Goal: Transaction & Acquisition: Download file/media

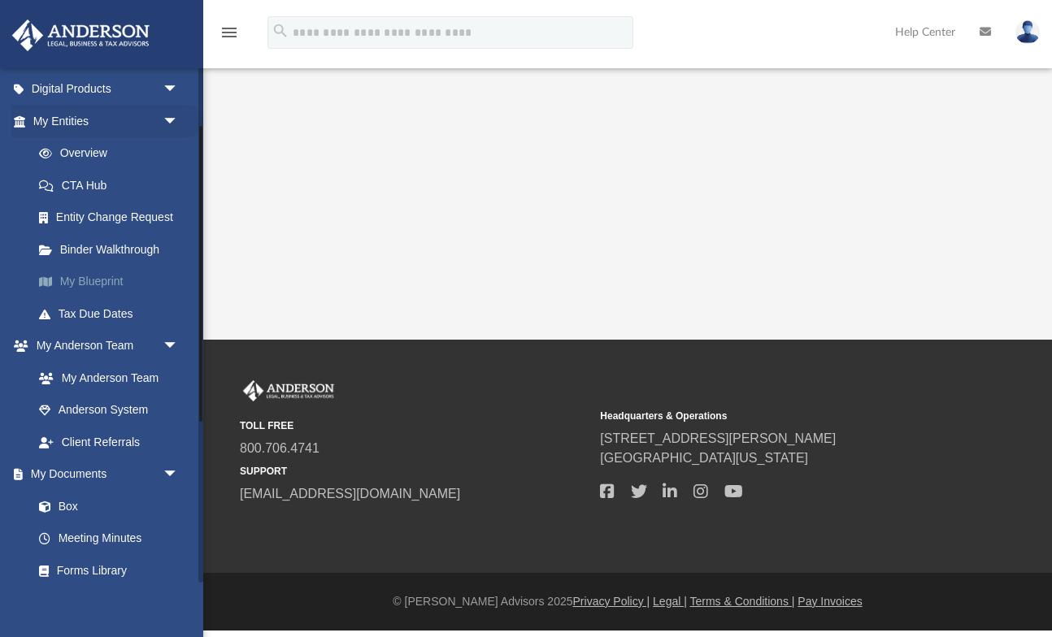
scroll to position [172, 0]
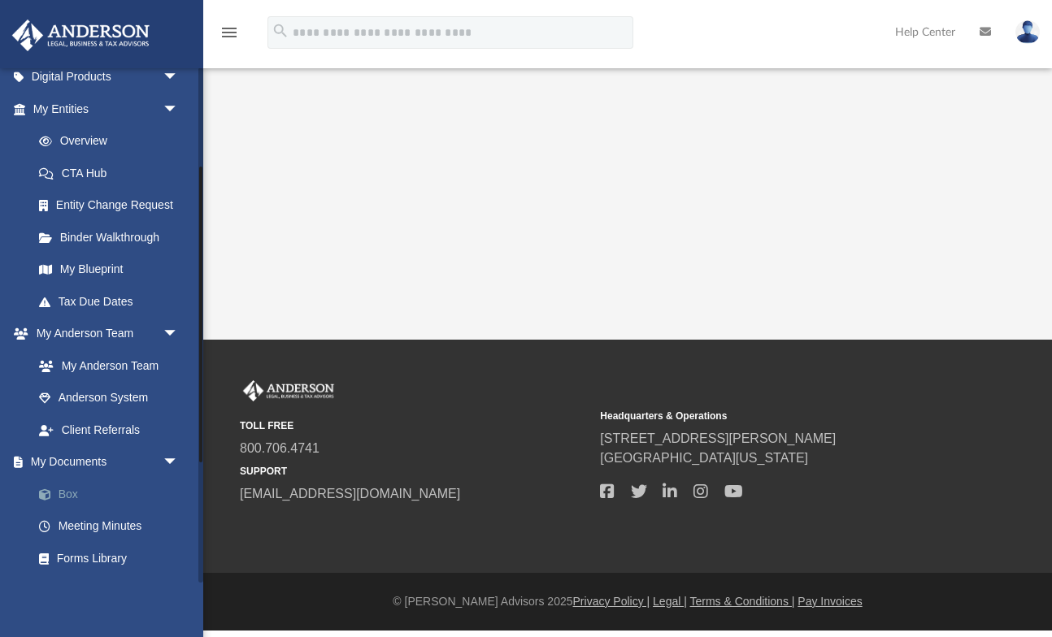
click at [128, 489] on link "Box" at bounding box center [113, 494] width 180 height 33
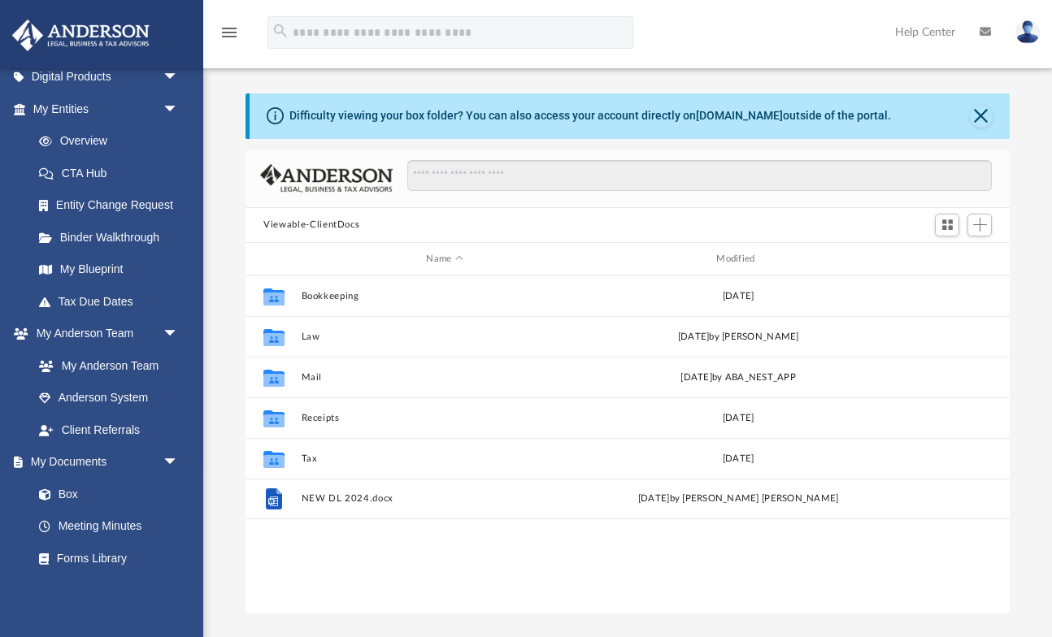
scroll to position [370, 763]
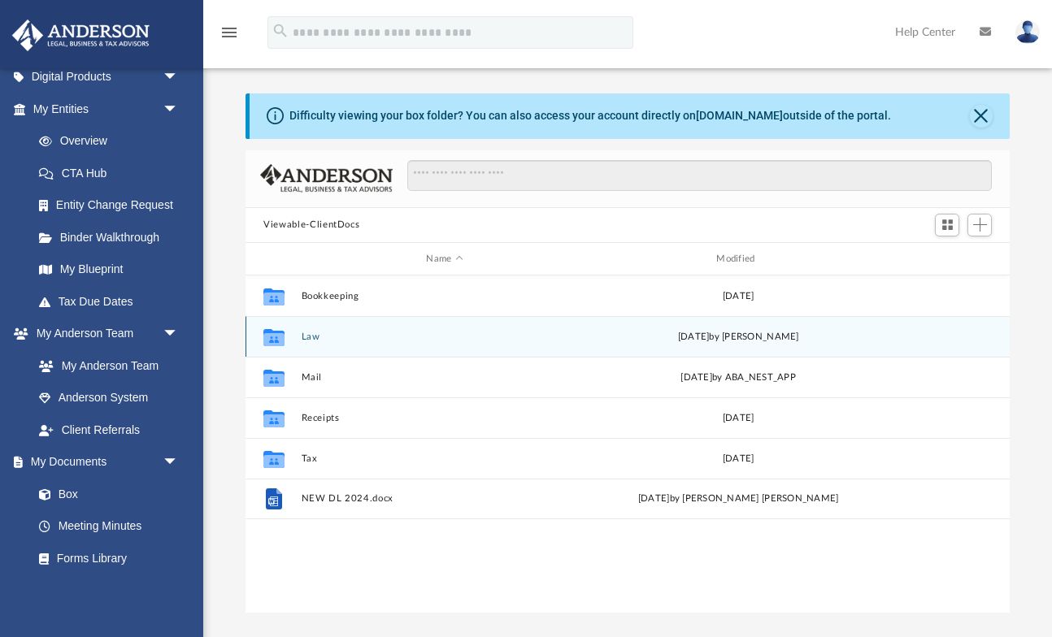
click at [309, 337] on button "Law" at bounding box center [445, 337] width 287 height 11
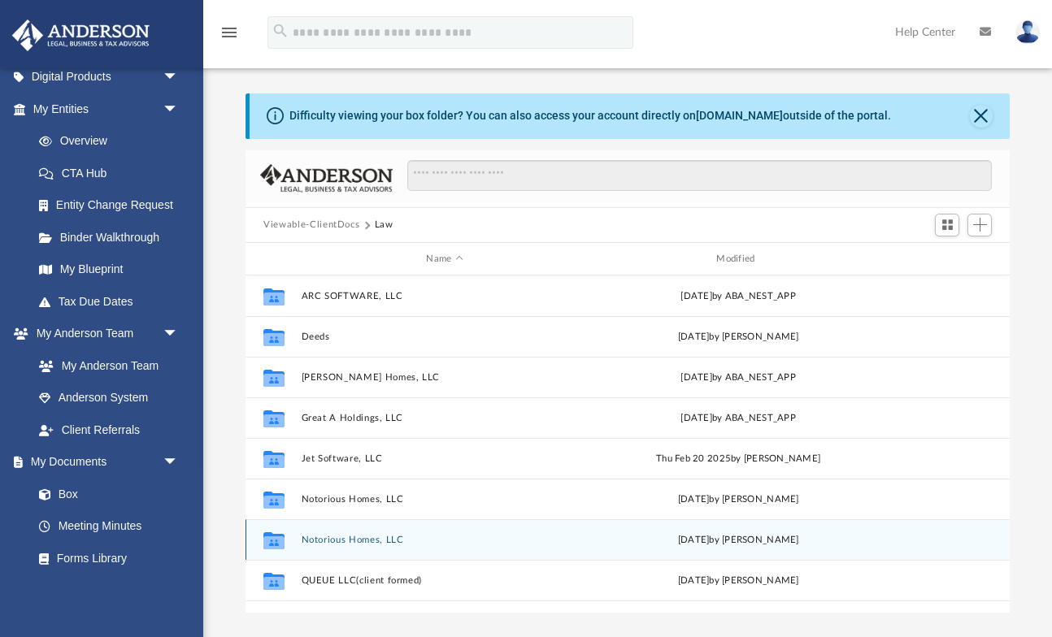
click at [378, 535] on button "Notorious Homes, LLC" at bounding box center [445, 540] width 287 height 11
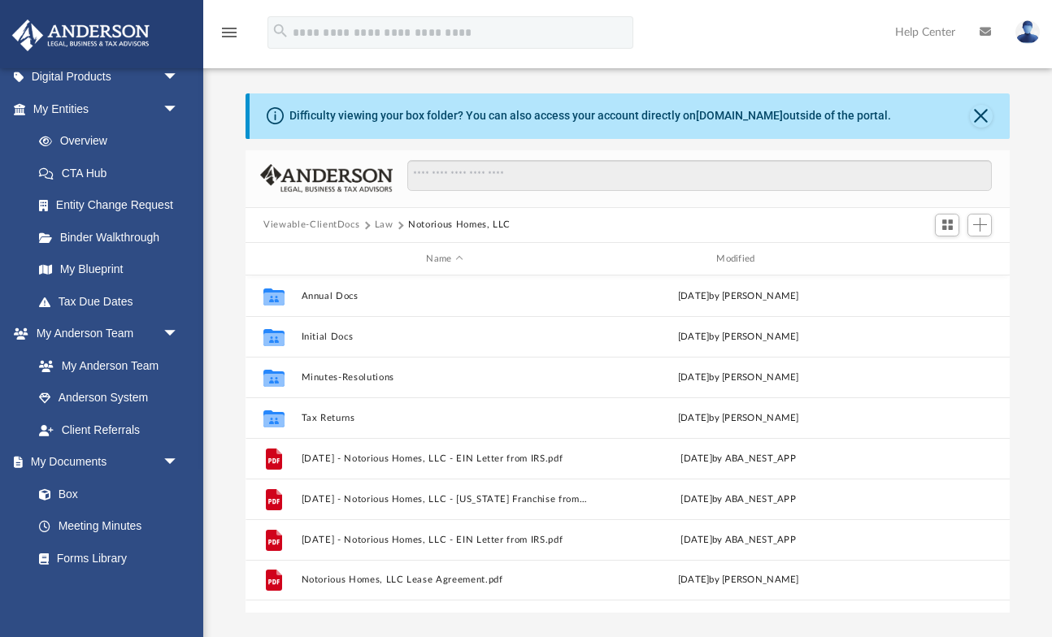
click at [384, 224] on button "Law" at bounding box center [384, 225] width 19 height 15
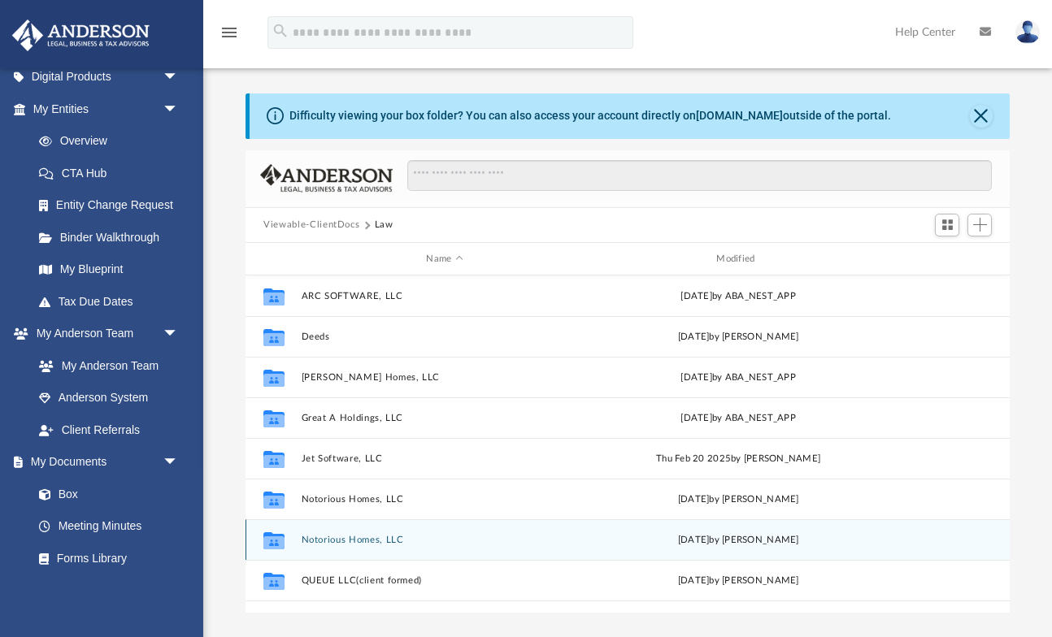
click at [385, 540] on button "Notorious Homes, LLC" at bounding box center [445, 540] width 287 height 11
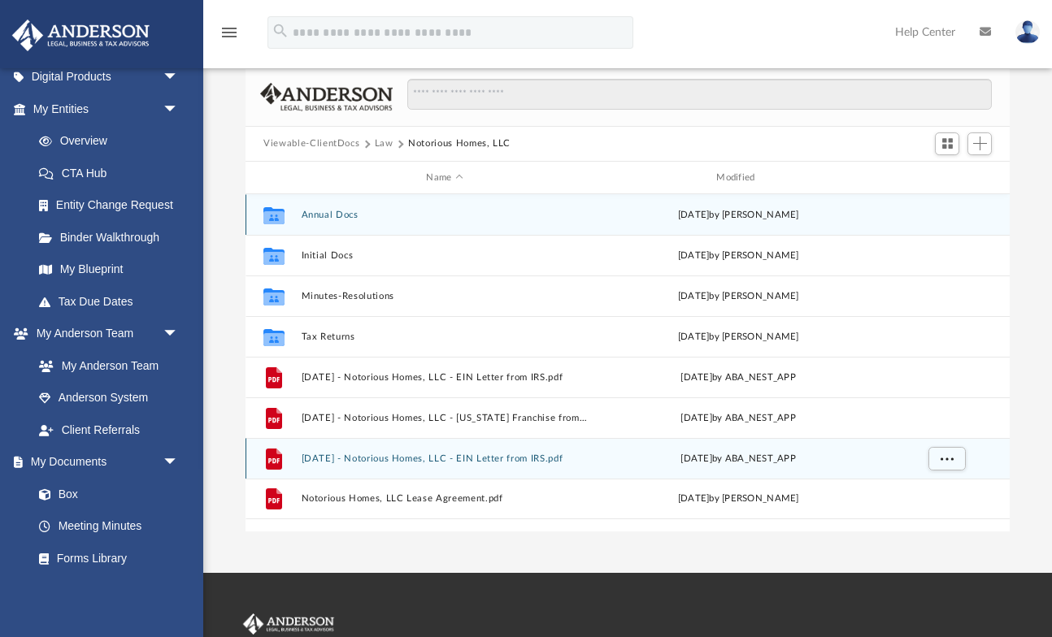
scroll to position [83, 0]
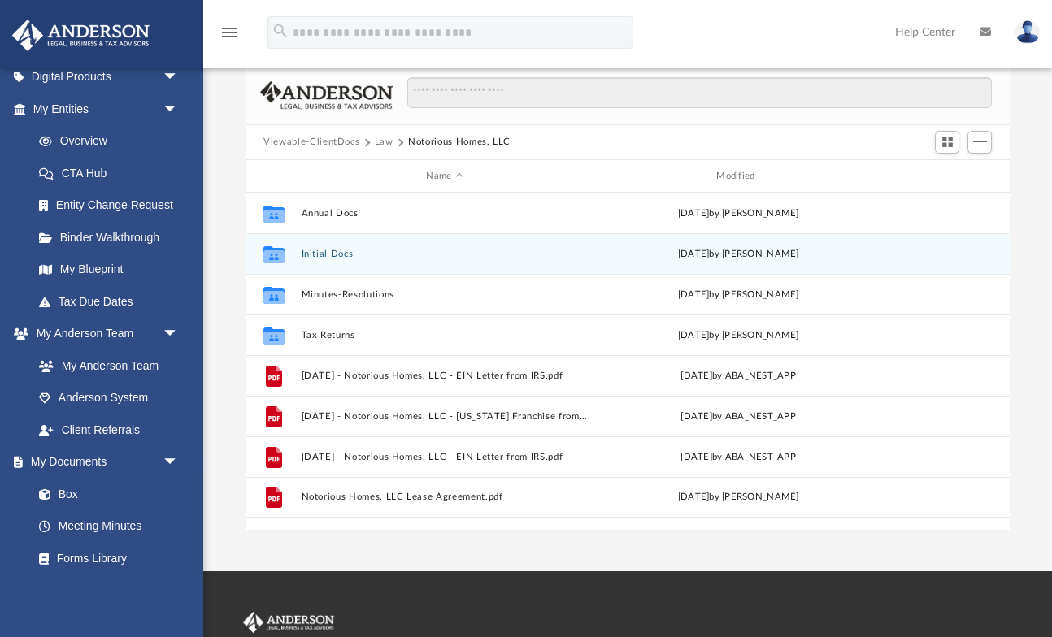
click at [331, 250] on button "Initial Docs" at bounding box center [445, 254] width 287 height 11
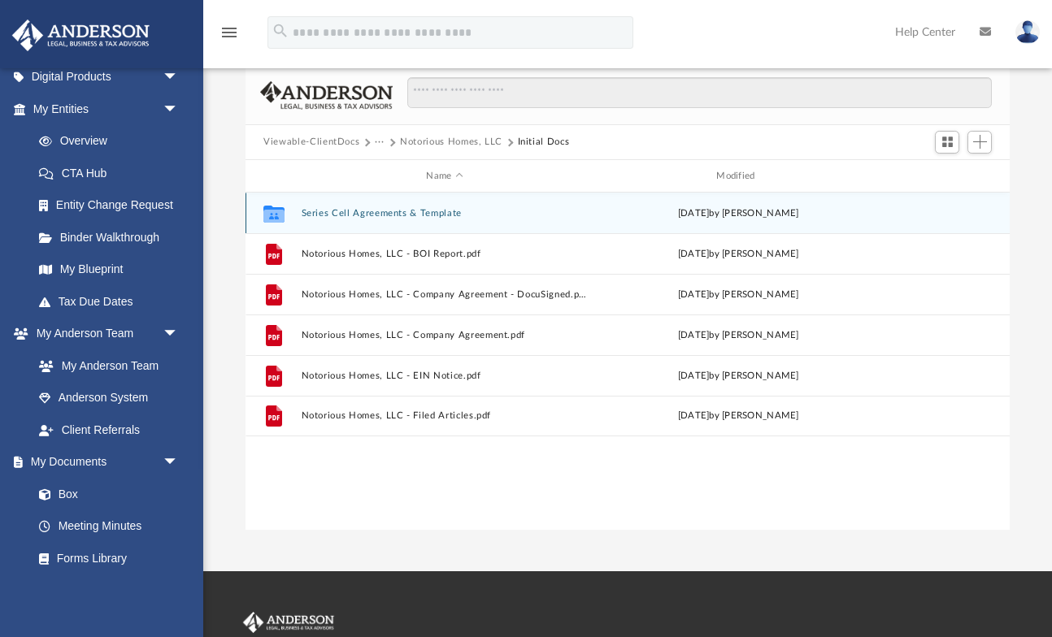
click at [383, 212] on button "Series Cell Agreements & Template" at bounding box center [445, 213] width 287 height 11
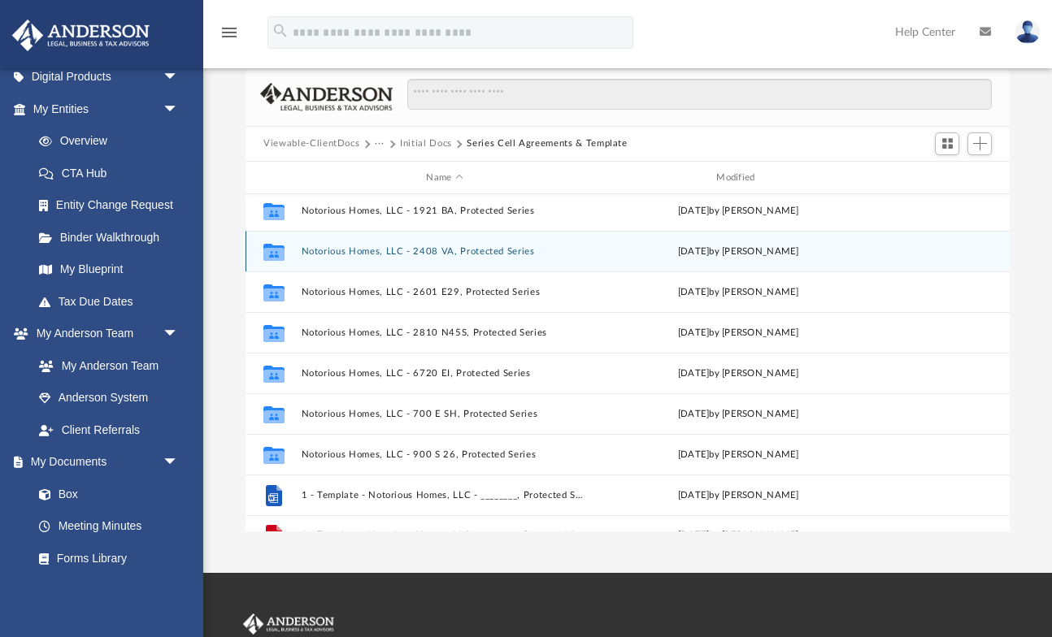
scroll to position [82, 0]
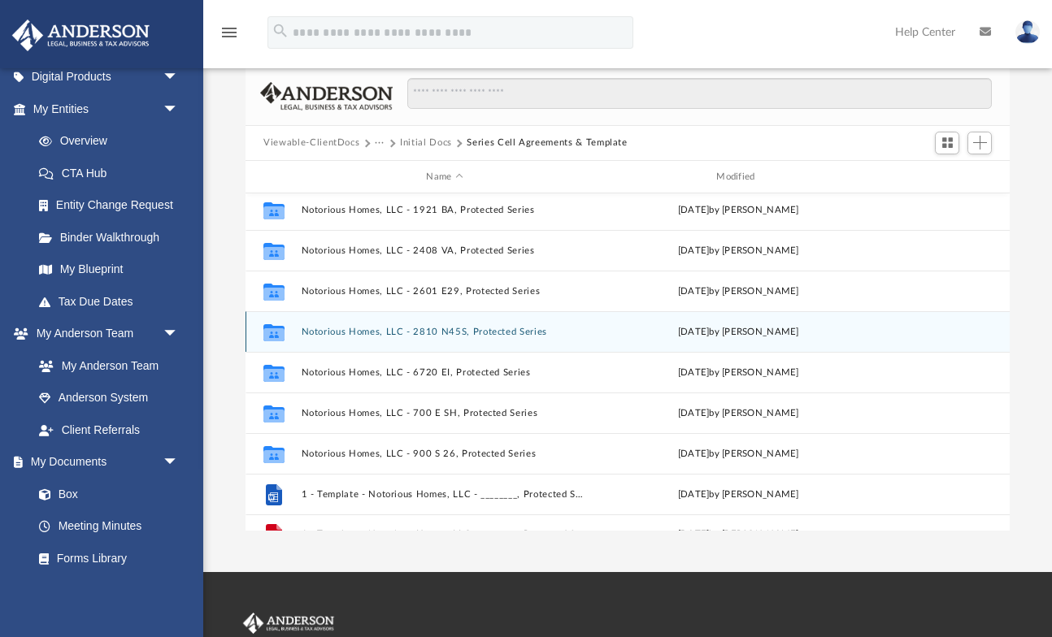
click at [481, 330] on button "Notorious Homes, LLC - 2810 N45S, Protected Series" at bounding box center [445, 332] width 287 height 11
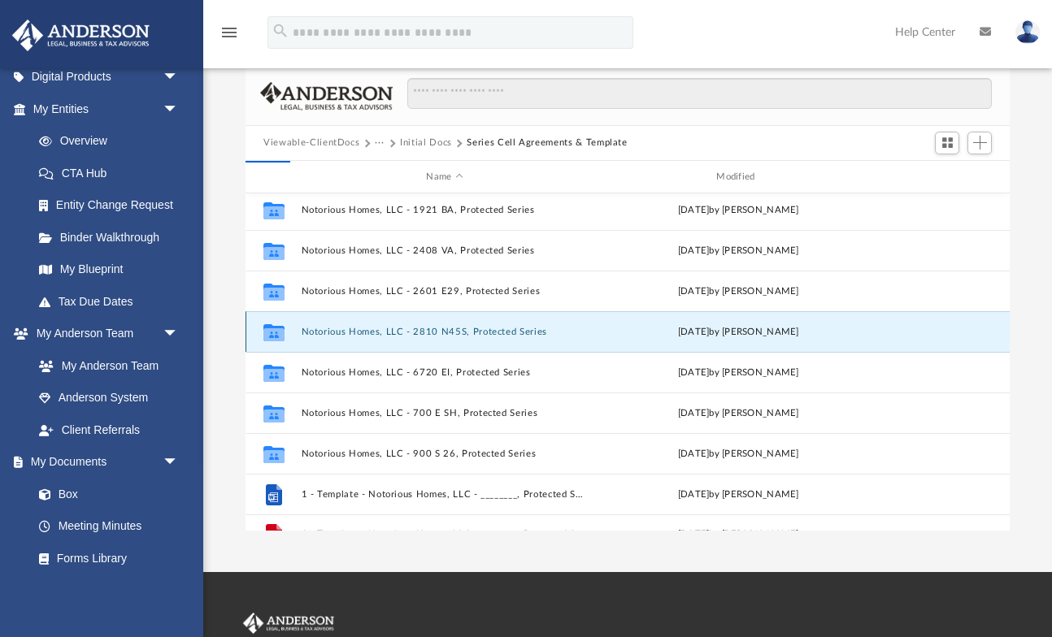
scroll to position [0, 0]
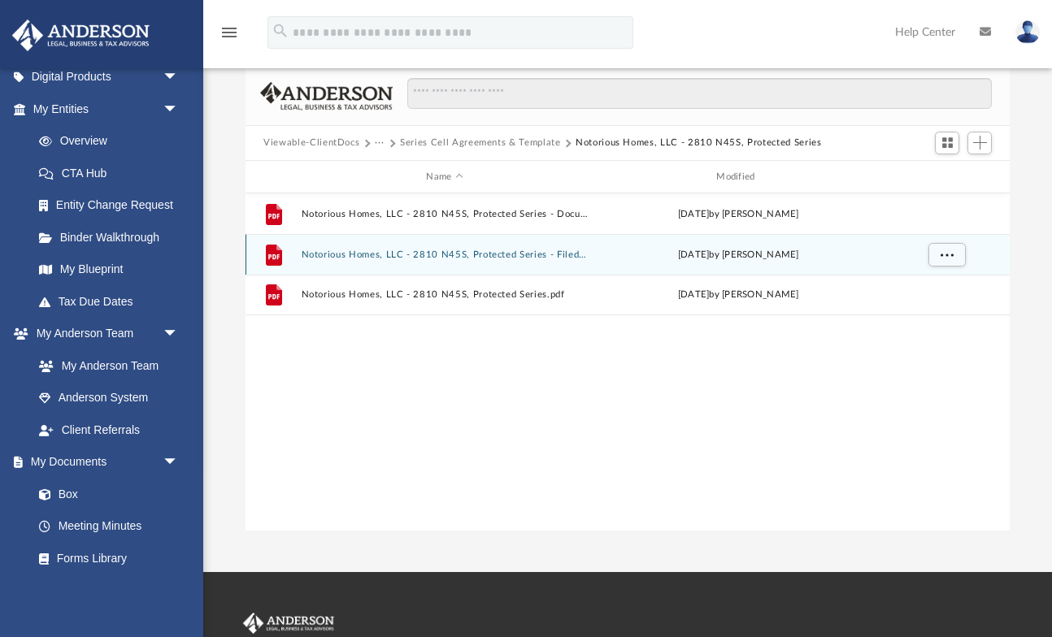
click at [579, 257] on button "Notorious Homes, LLC - 2810 N45S, Protected Series - Filed Series Cell.pdf" at bounding box center [445, 254] width 287 height 11
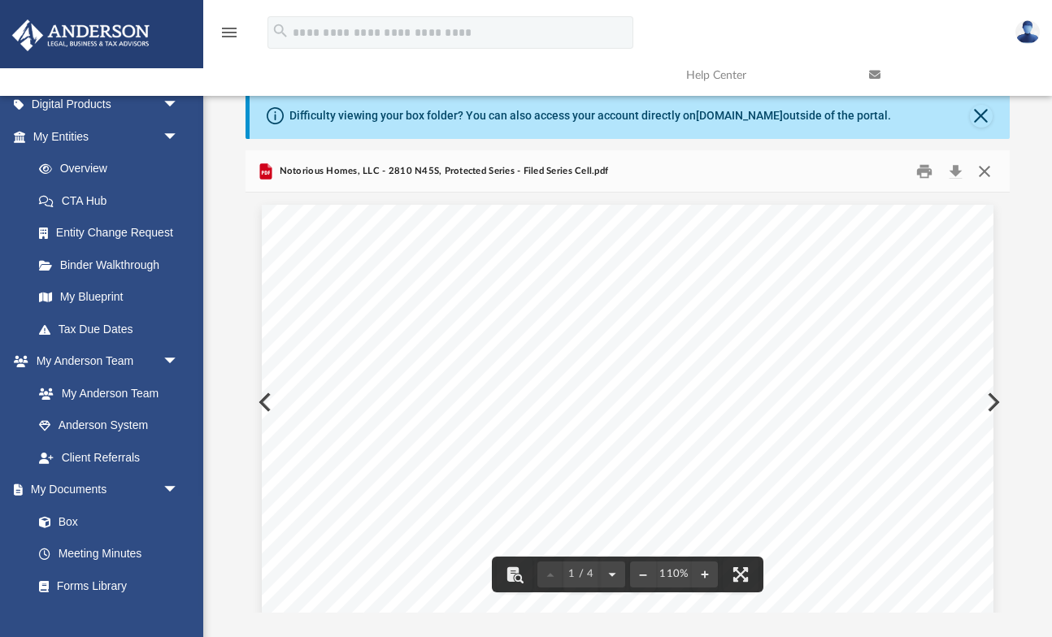
click at [981, 171] on button "Close" at bounding box center [983, 170] width 29 height 25
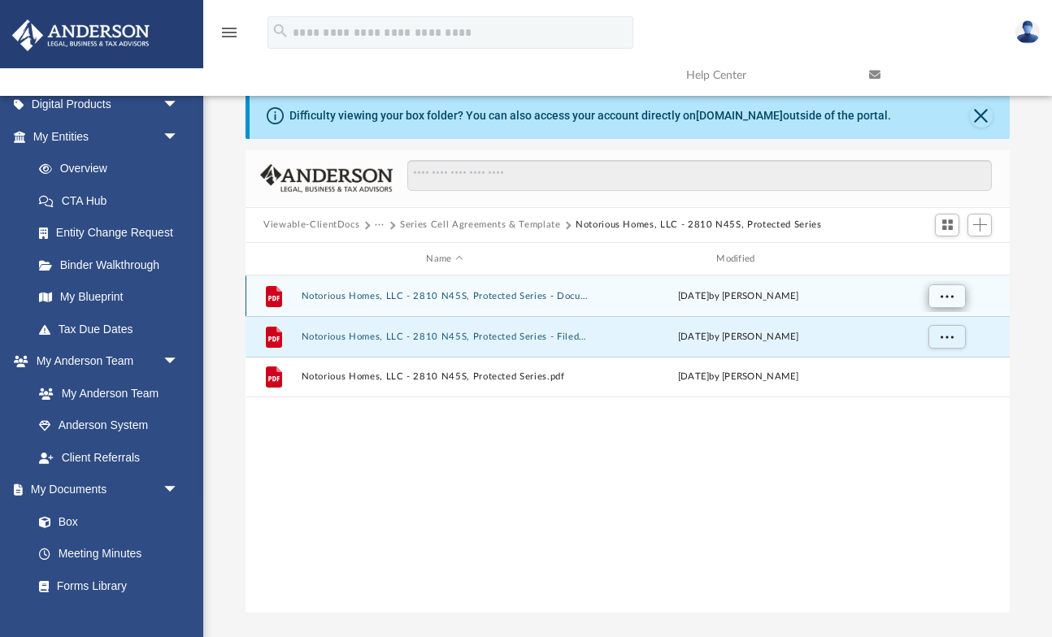
click at [939, 297] on button "More options" at bounding box center [946, 296] width 37 height 24
click at [852, 297] on div "[DATE] by [PERSON_NAME]" at bounding box center [738, 296] width 287 height 15
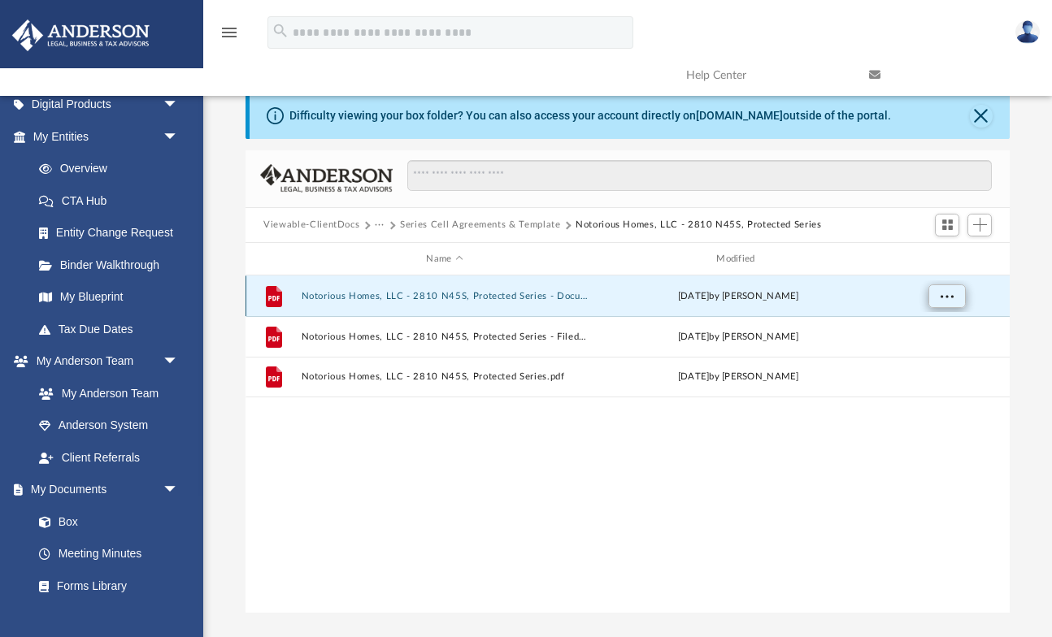
click at [948, 295] on span "More options" at bounding box center [946, 296] width 13 height 9
click at [927, 355] on li "Download" at bounding box center [932, 354] width 47 height 17
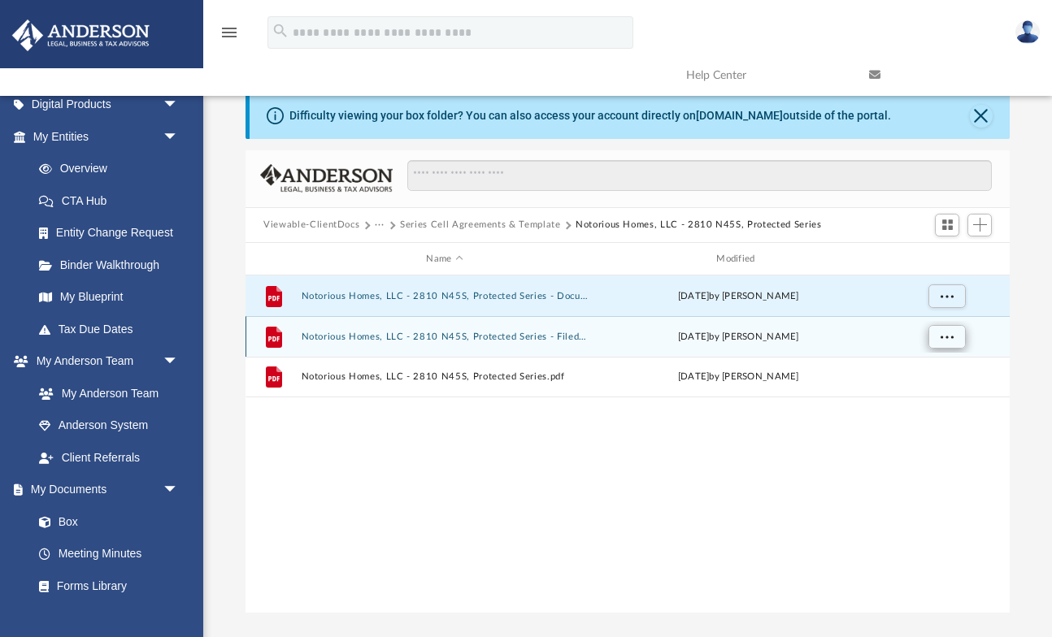
click at [941, 337] on span "More options" at bounding box center [946, 336] width 13 height 9
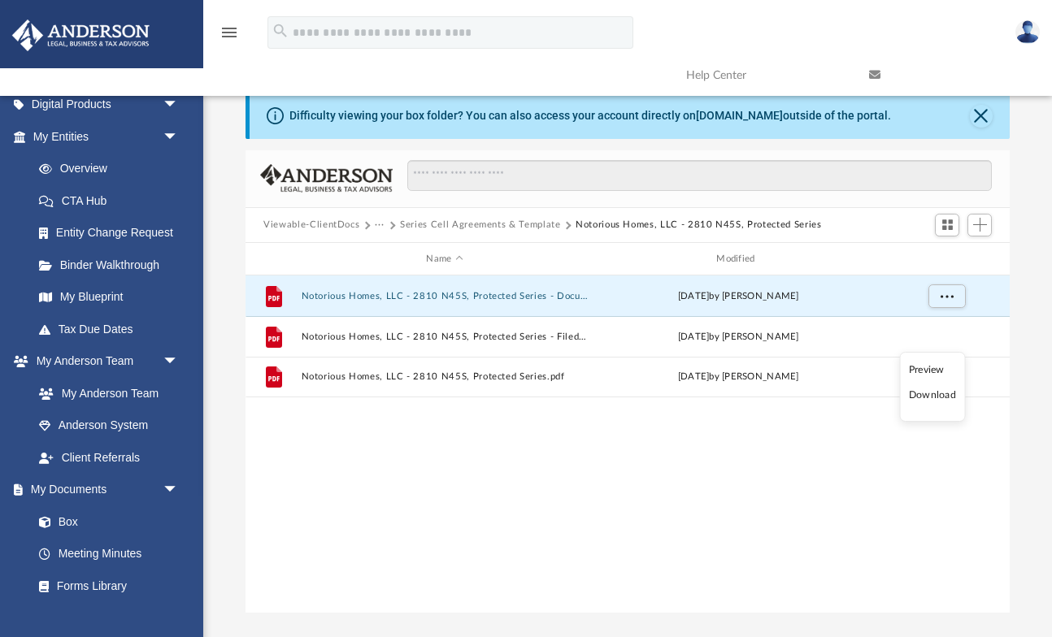
click at [939, 397] on li "Download" at bounding box center [932, 395] width 47 height 17
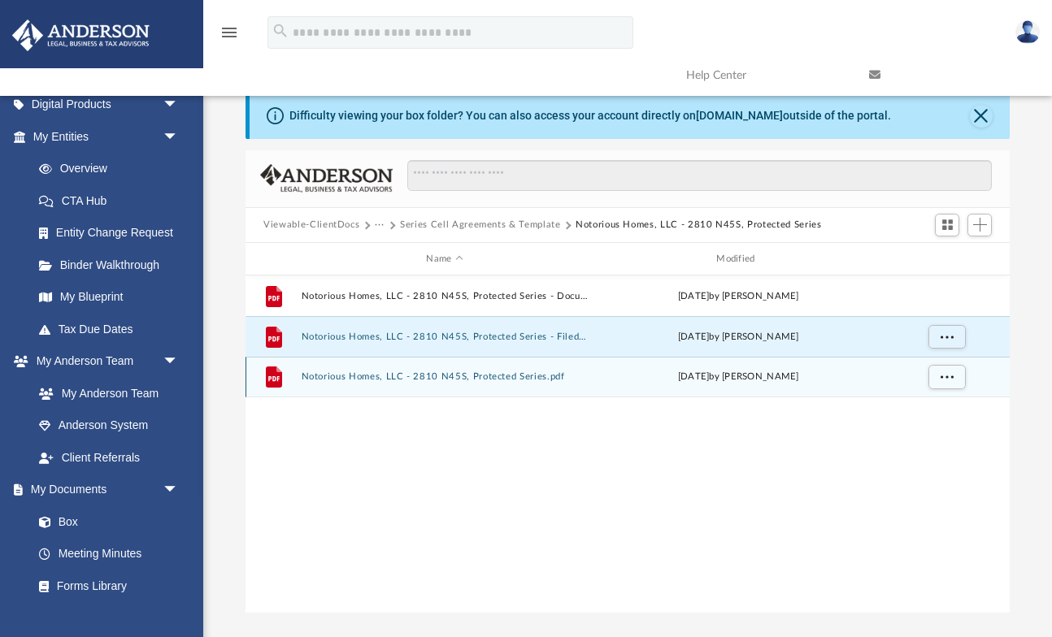
click at [599, 386] on div "File Notorious Homes, LLC - 2810 N45S, Protected Series.pdf [DATE] by [PERSON_N…" at bounding box center [627, 377] width 764 height 41
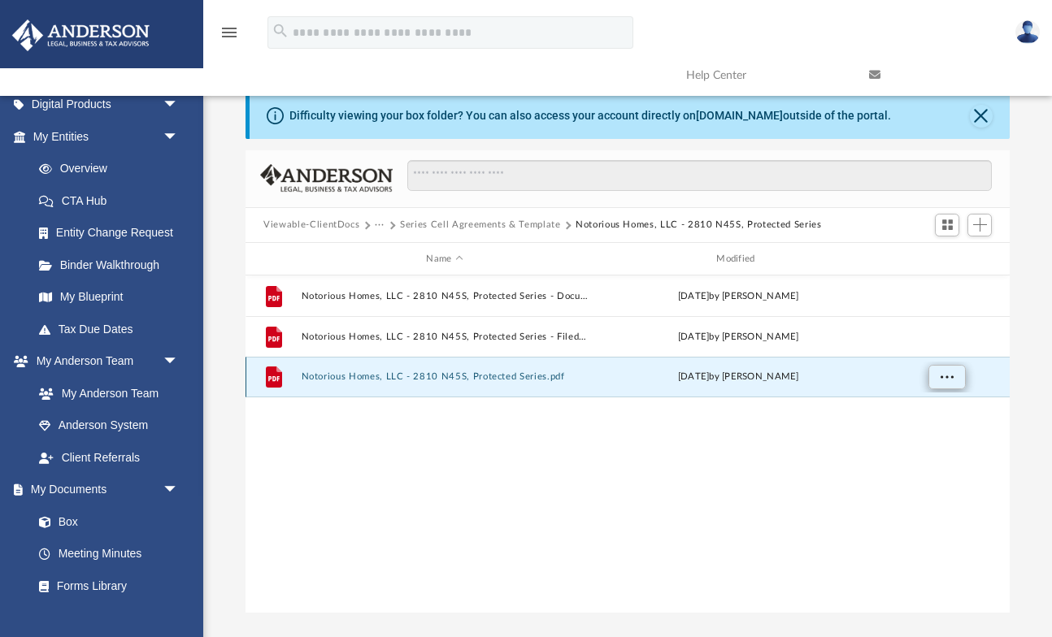
click at [928, 380] on button "More options" at bounding box center [946, 378] width 37 height 24
click at [924, 438] on li "Download" at bounding box center [932, 435] width 47 height 17
click at [984, 116] on button "Close" at bounding box center [981, 116] width 23 height 23
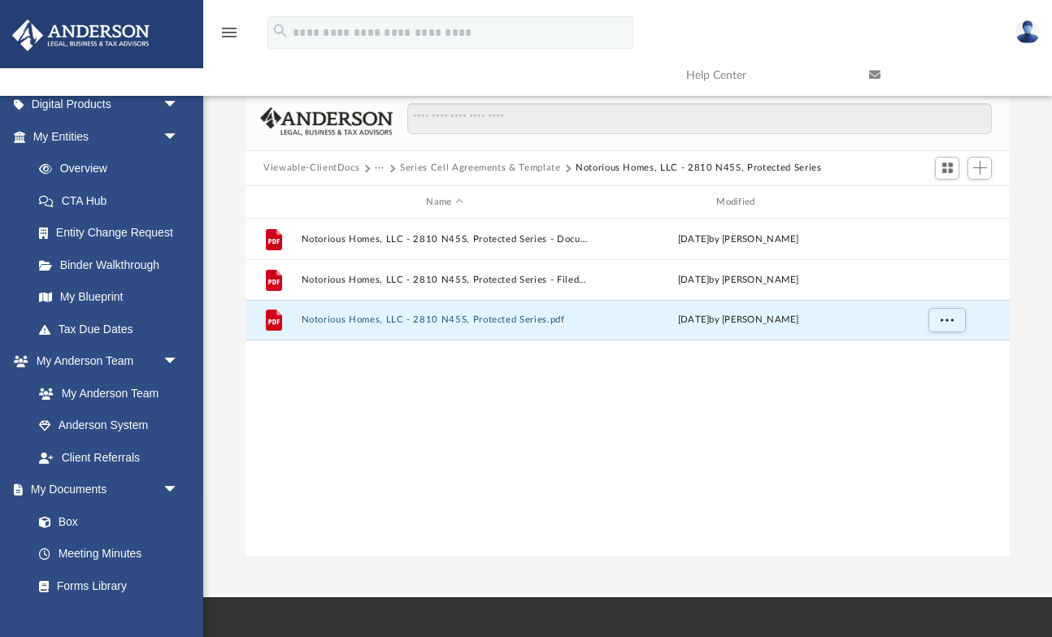
click at [496, 171] on button "Series Cell Agreements & Template" at bounding box center [480, 168] width 160 height 15
